Goal: Task Accomplishment & Management: Use online tool/utility

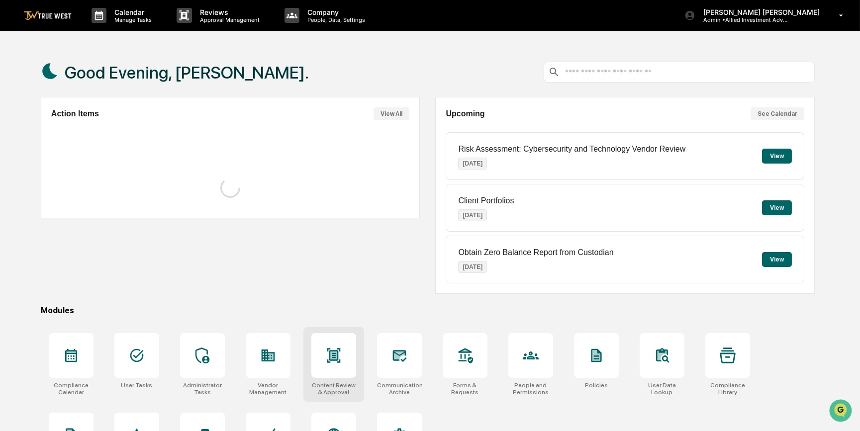
click at [338, 361] on icon at bounding box center [334, 356] width 16 height 16
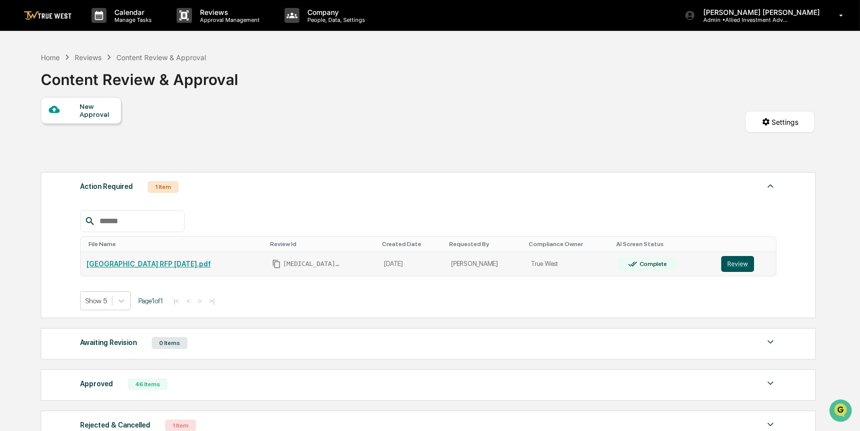
click at [731, 262] on button "Review" at bounding box center [738, 264] width 33 height 16
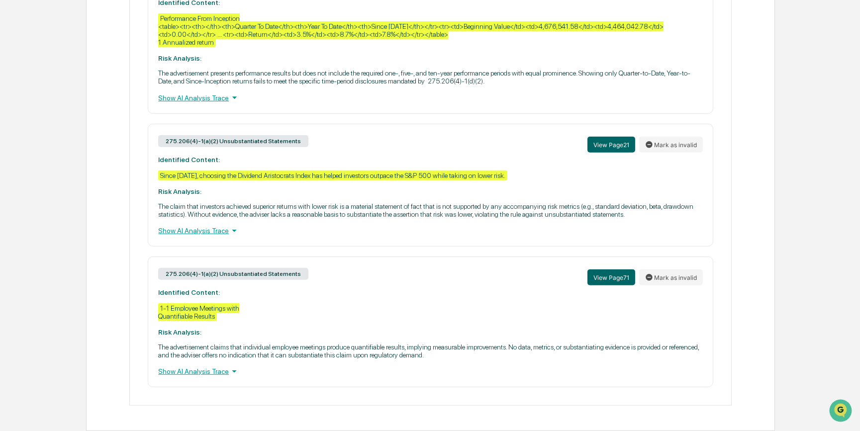
scroll to position [2157, 0]
